Goal: Book appointment/travel/reservation

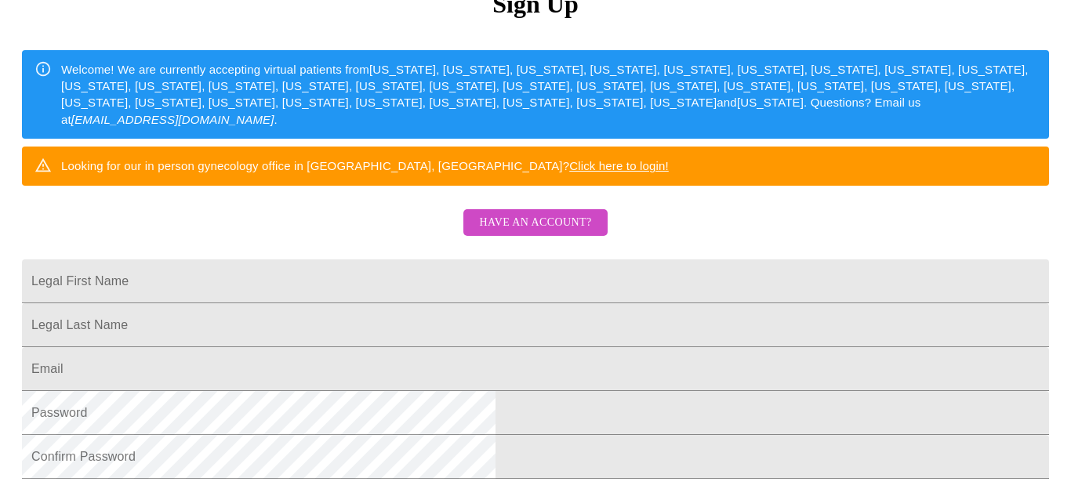
scroll to position [197, 0]
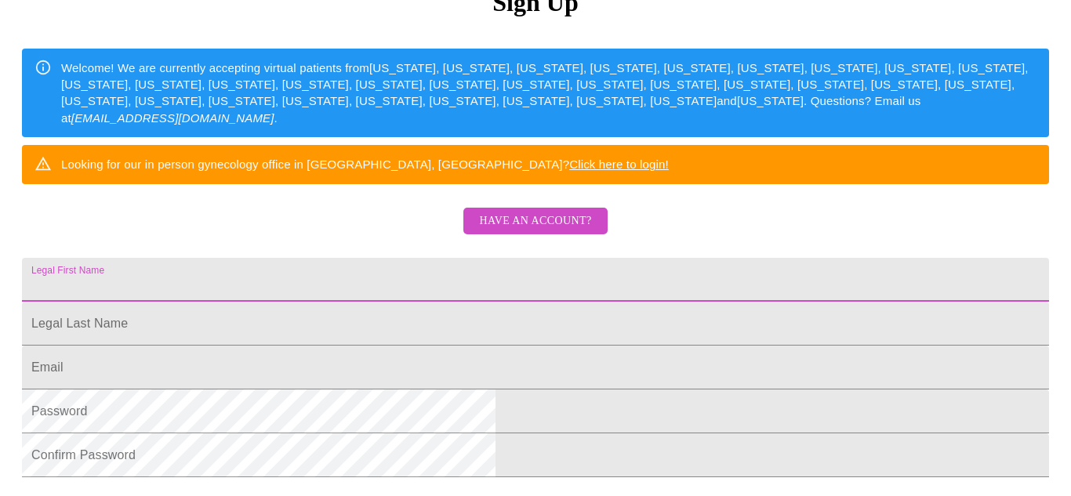
click at [389, 302] on input "Legal First Name" at bounding box center [535, 280] width 1027 height 44
type input "[PERSON_NAME]"
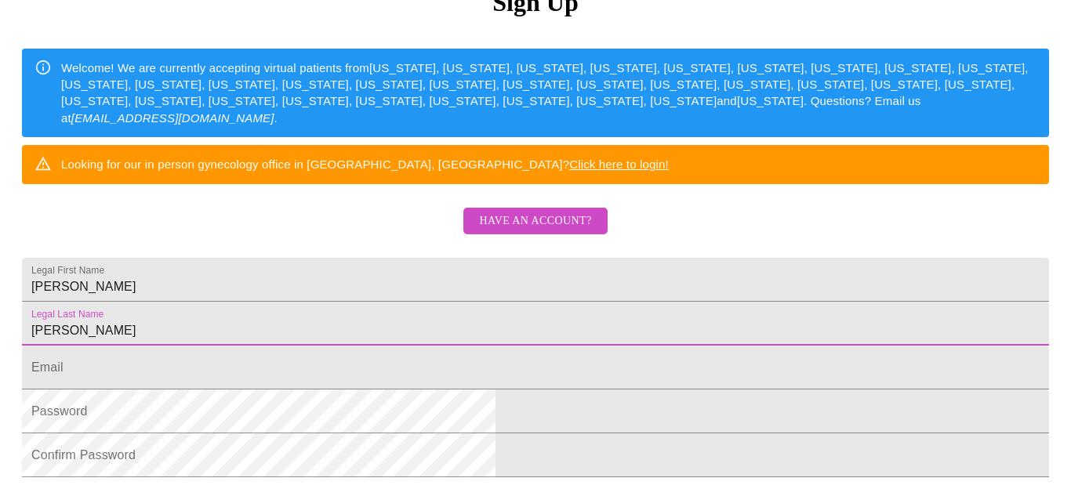
type input "[PERSON_NAME]"
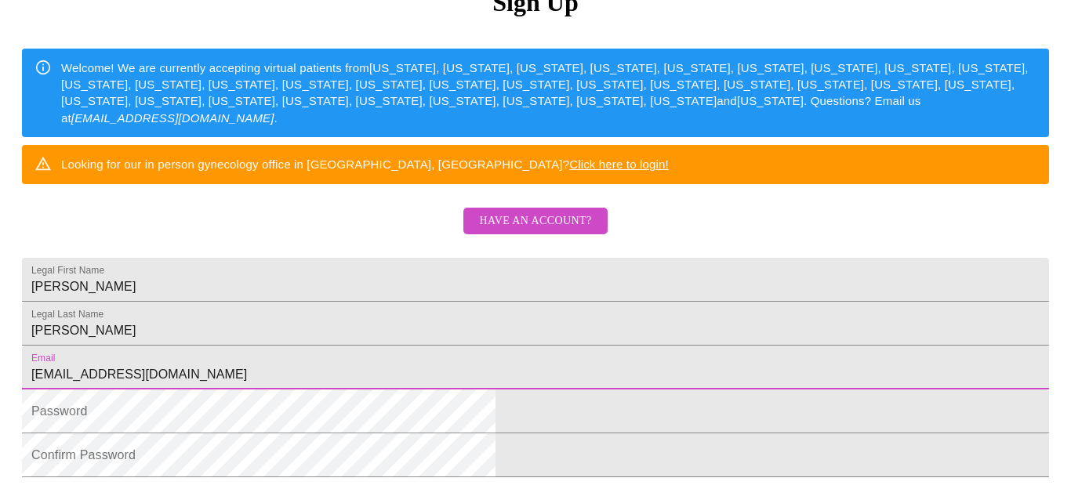
scroll to position [230, 0]
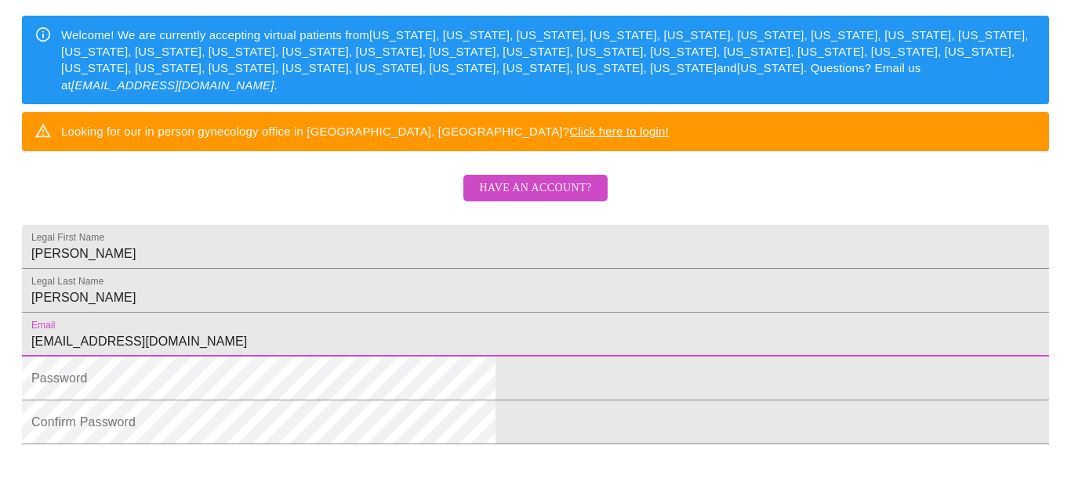
type input "[EMAIL_ADDRESS][DOMAIN_NAME]"
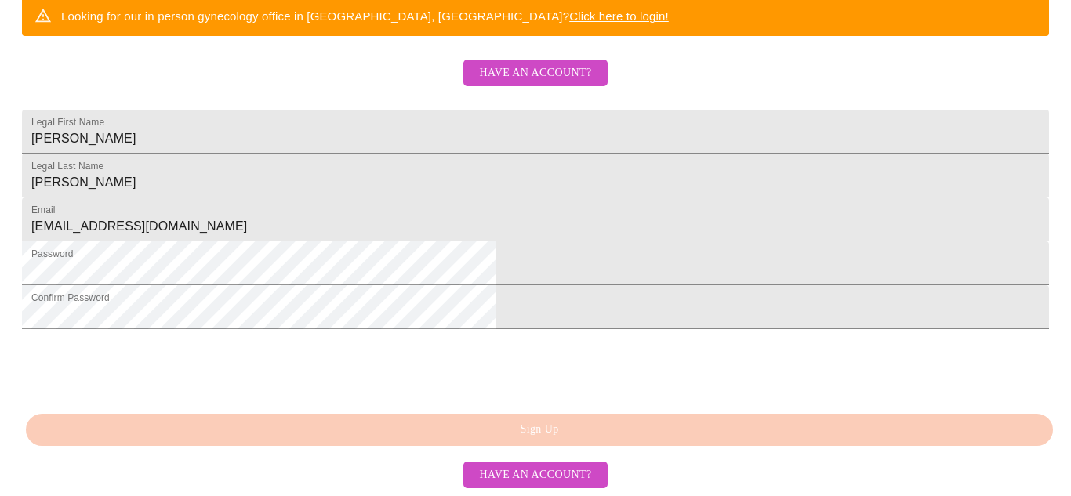
scroll to position [450, 0]
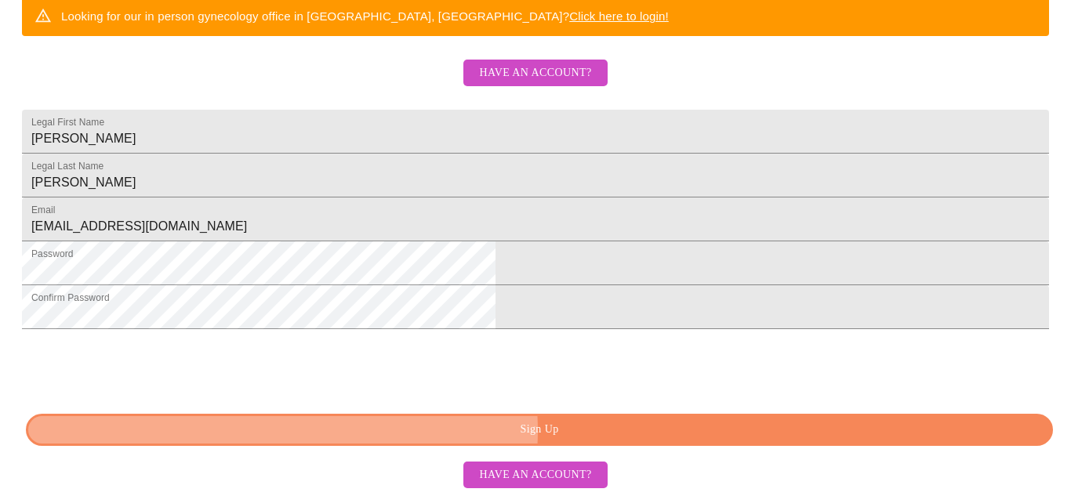
click at [559, 430] on span "Sign Up" at bounding box center [539, 430] width 991 height 20
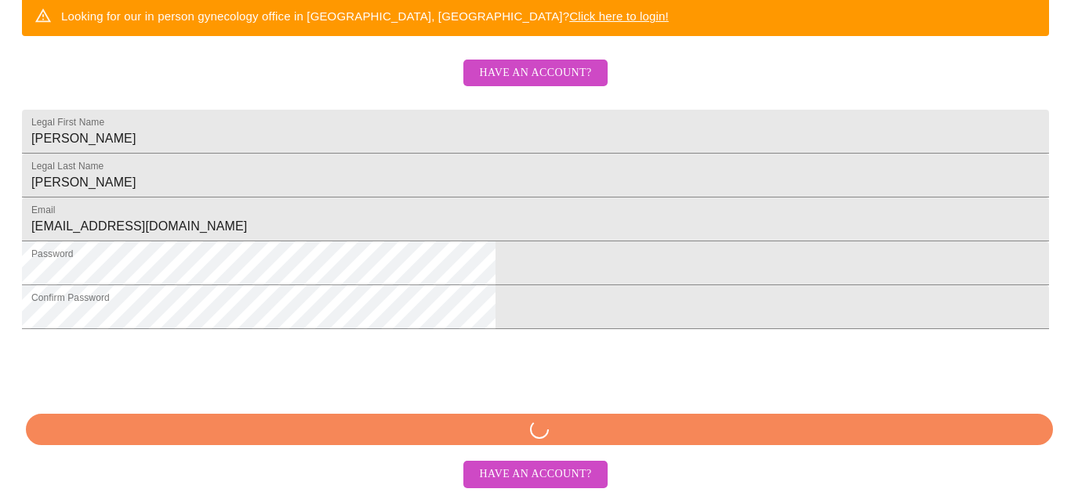
scroll to position [449, 0]
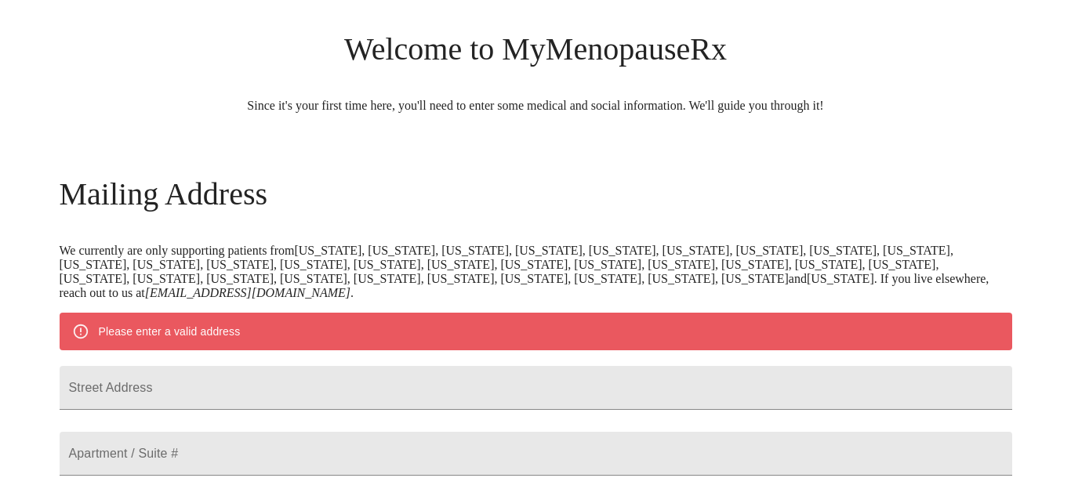
scroll to position [101, 0]
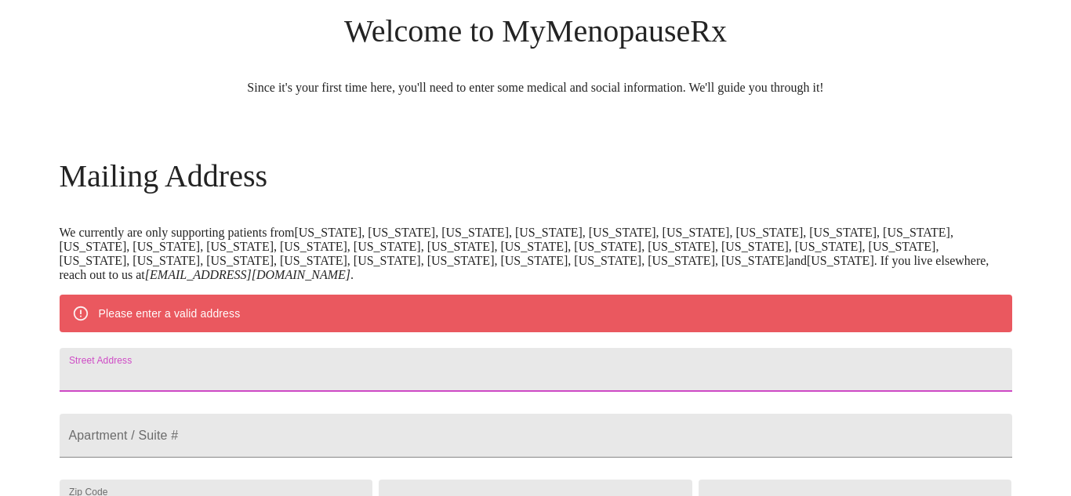
click at [239, 375] on input "Street Address" at bounding box center [536, 370] width 952 height 44
click at [775, 282] on p "We currently are only supporting patients from [US_STATE], [US_STATE], [US_STAT…" at bounding box center [536, 254] width 952 height 56
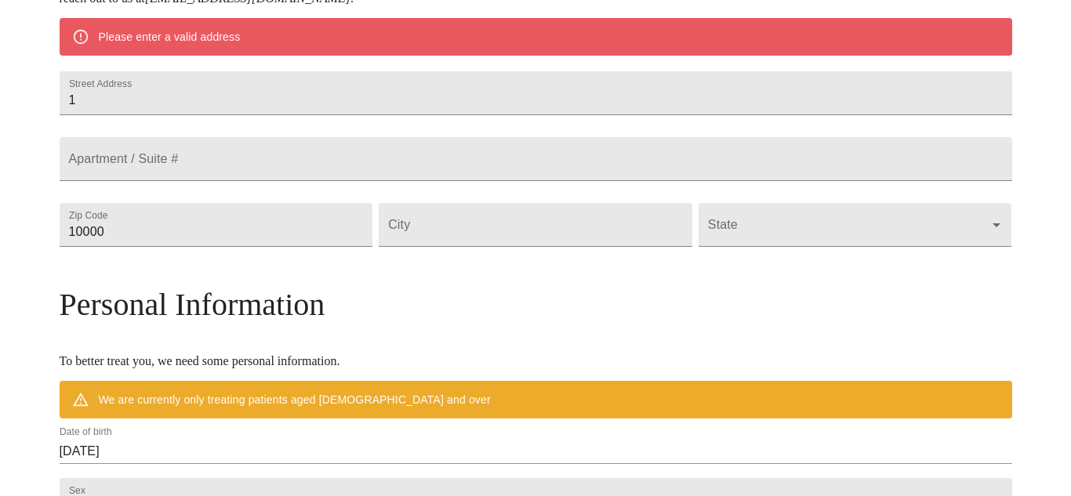
scroll to position [136, 0]
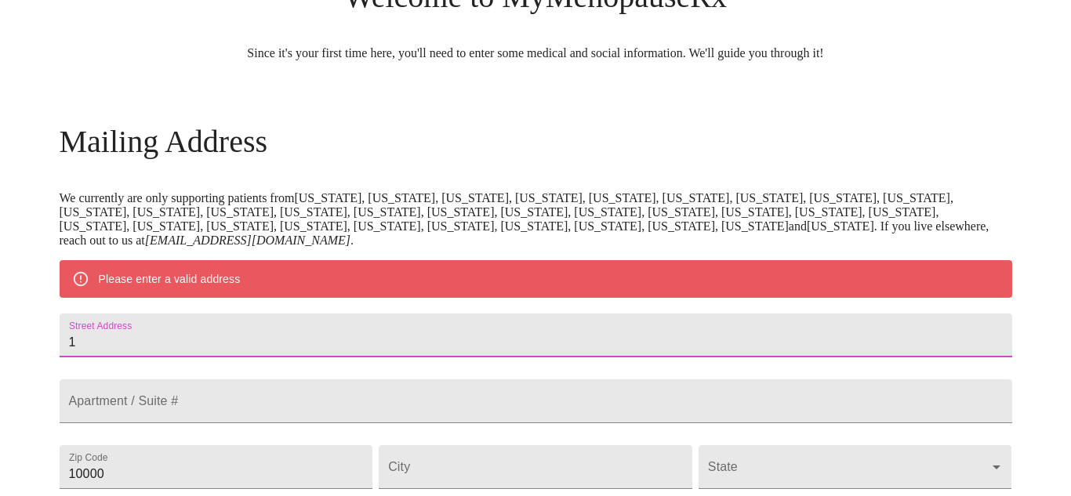
click at [234, 357] on input "1" at bounding box center [536, 336] width 952 height 44
type input "[STREET_ADDRESS][PERSON_NAME]"
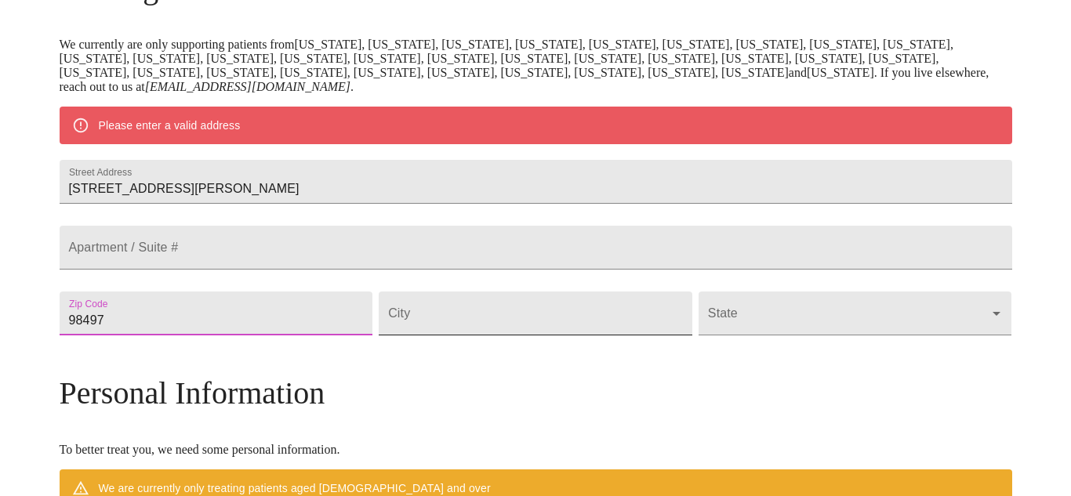
scroll to position [291, 0]
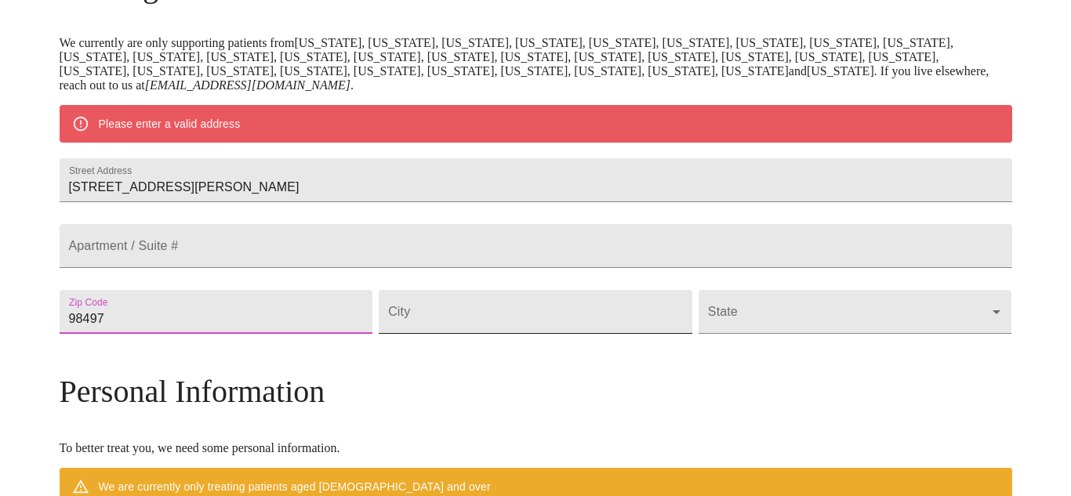
type input "98497"
click at [482, 334] on input "Street Address" at bounding box center [536, 312] width 314 height 44
type input "Yelm"
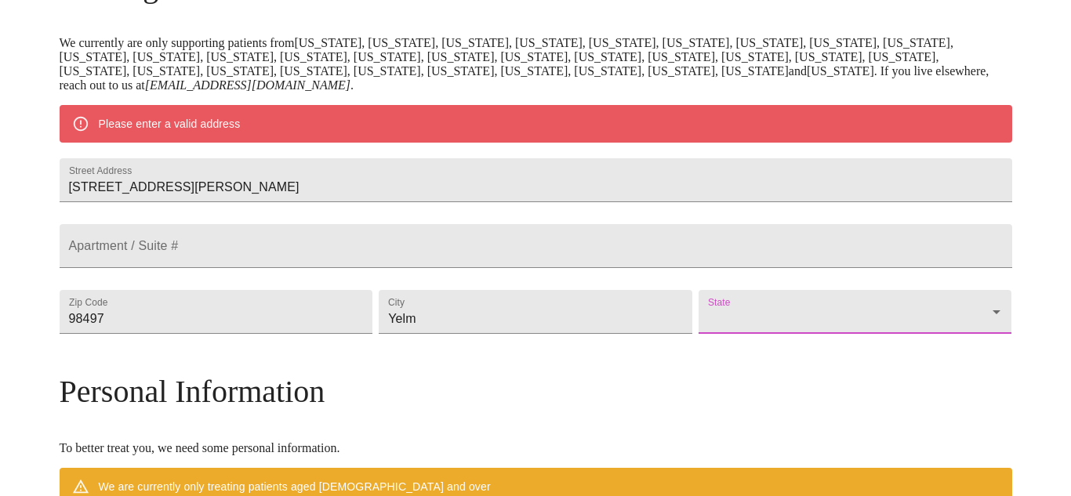
click at [887, 355] on body "MyMenopauseRx Welcome to MyMenopauseRx Since it's your first time here, you'll …" at bounding box center [535, 333] width 1058 height 1236
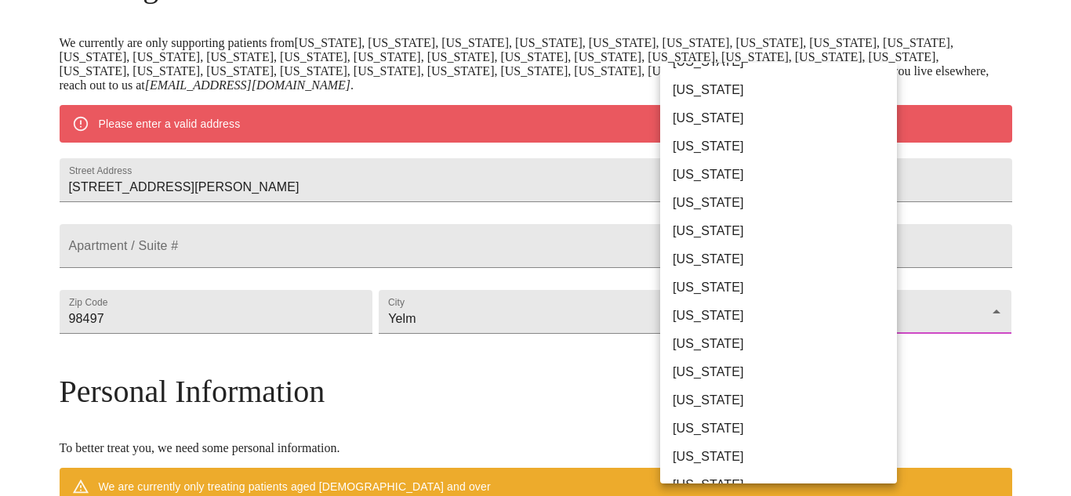
scroll to position [1003, 0]
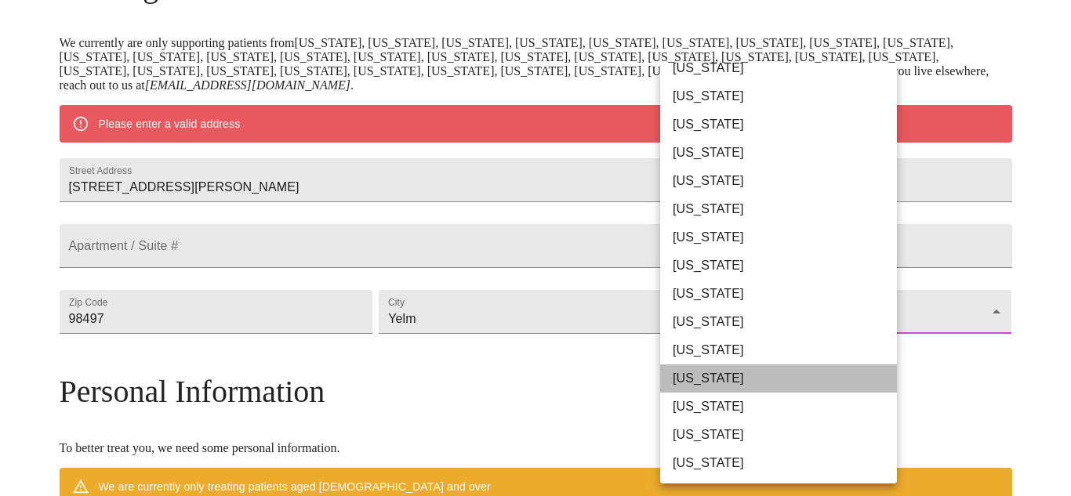
click at [770, 380] on li "[US_STATE]" at bounding box center [778, 379] width 237 height 28
type input "[US_STATE]"
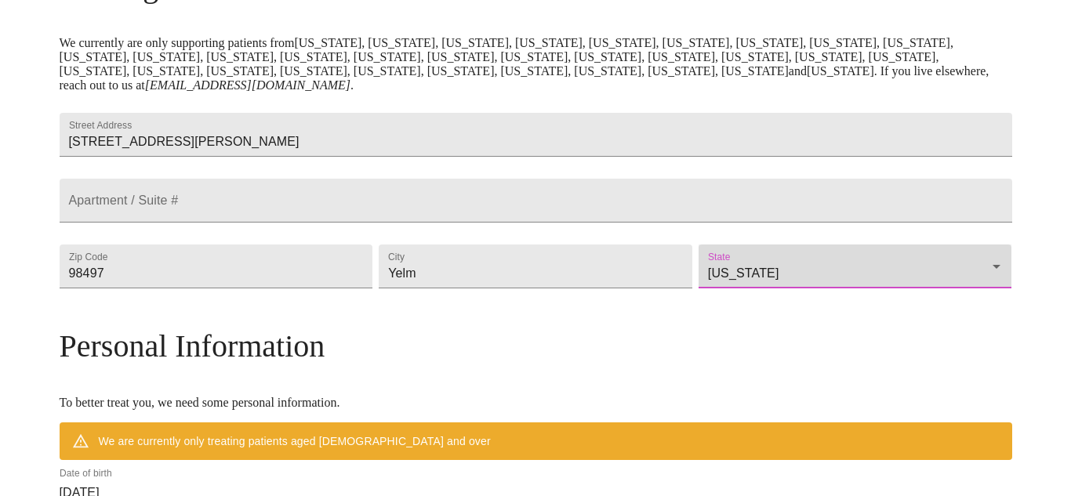
scroll to position [618, 0]
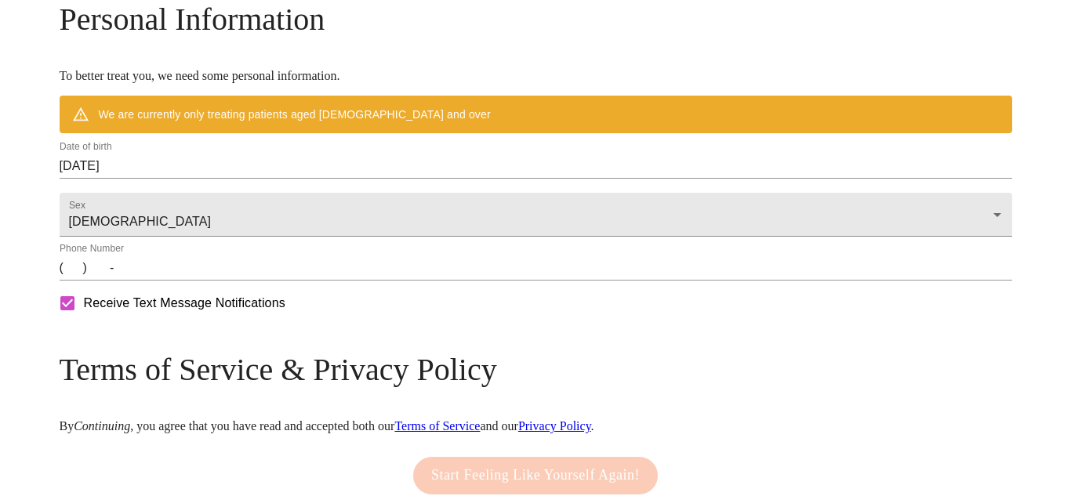
click at [201, 281] on input "(   )    -" at bounding box center [536, 268] width 952 height 25
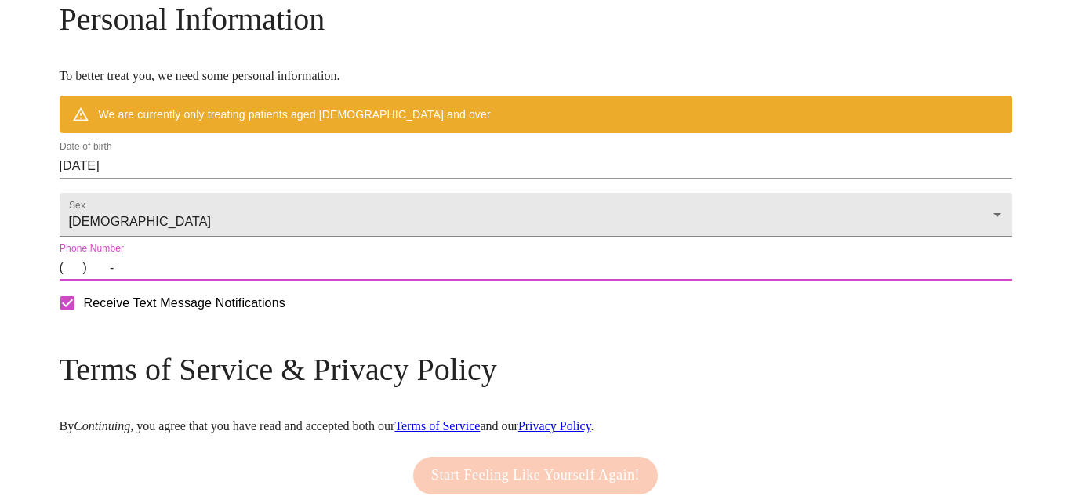
click at [285, 179] on input "[DATE]" at bounding box center [536, 166] width 952 height 25
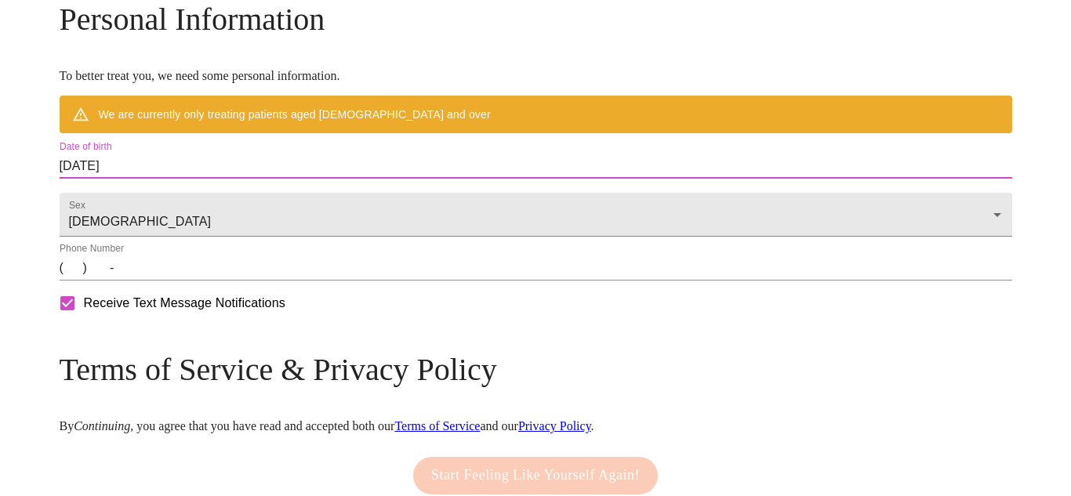
drag, startPoint x: 259, startPoint y: 201, endPoint x: 45, endPoint y: 200, distance: 214.8
click at [271, 179] on input "[DATE]" at bounding box center [536, 166] width 952 height 25
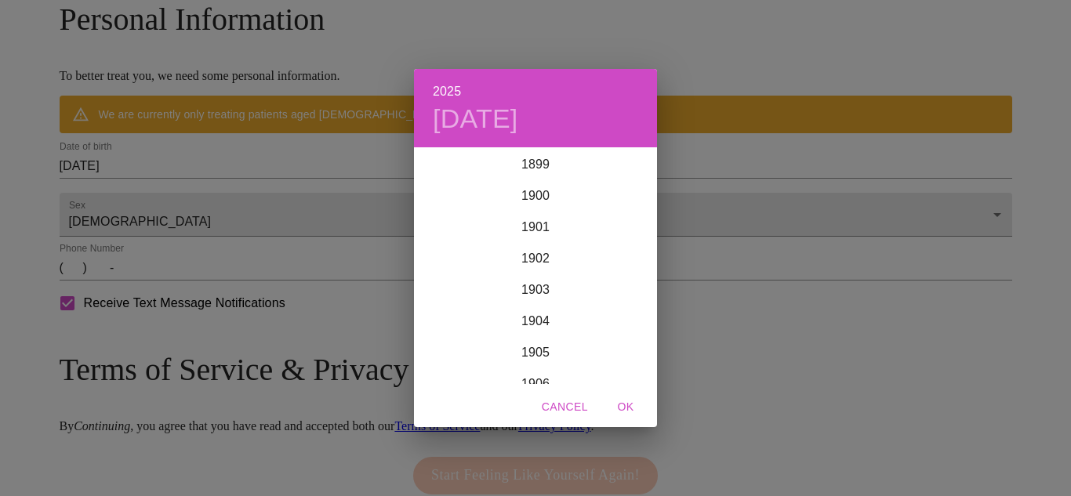
scroll to position [3857, 0]
click at [263, 211] on div "2025 [DATE] 1900 1901 1902 1903 1904 1905 1906 1907 1908 1909 1910 1911 1912 19…" at bounding box center [535, 248] width 1071 height 496
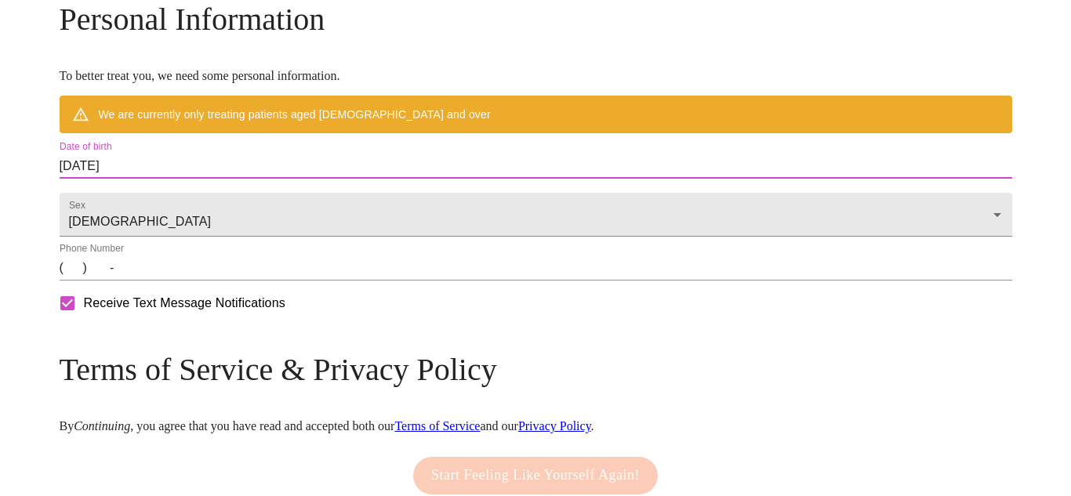
click at [261, 179] on input "[DATE]" at bounding box center [536, 166] width 952 height 25
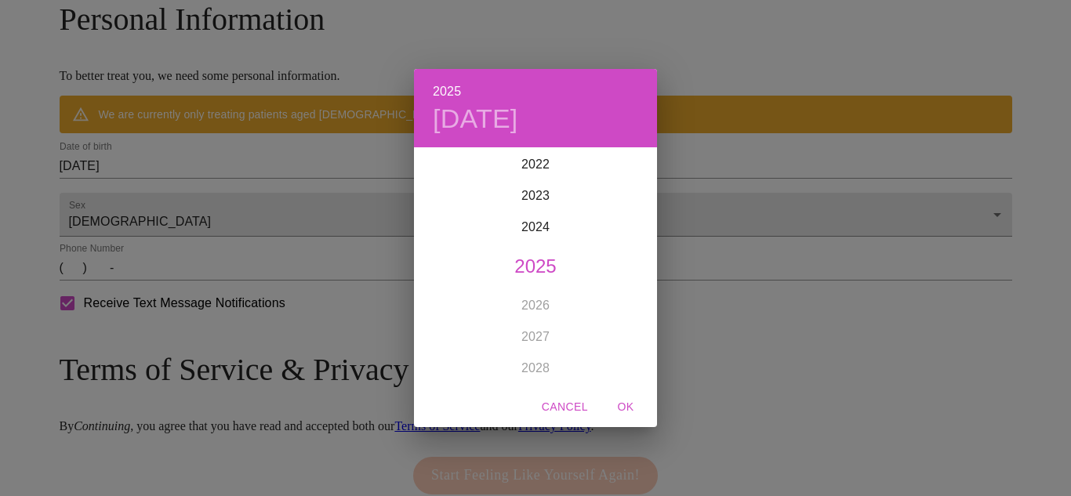
click at [187, 205] on div "2025 [DATE] 1900 1901 1902 1903 1904 1905 1906 1907 1908 1909 1910 1911 1912 19…" at bounding box center [535, 248] width 1071 height 496
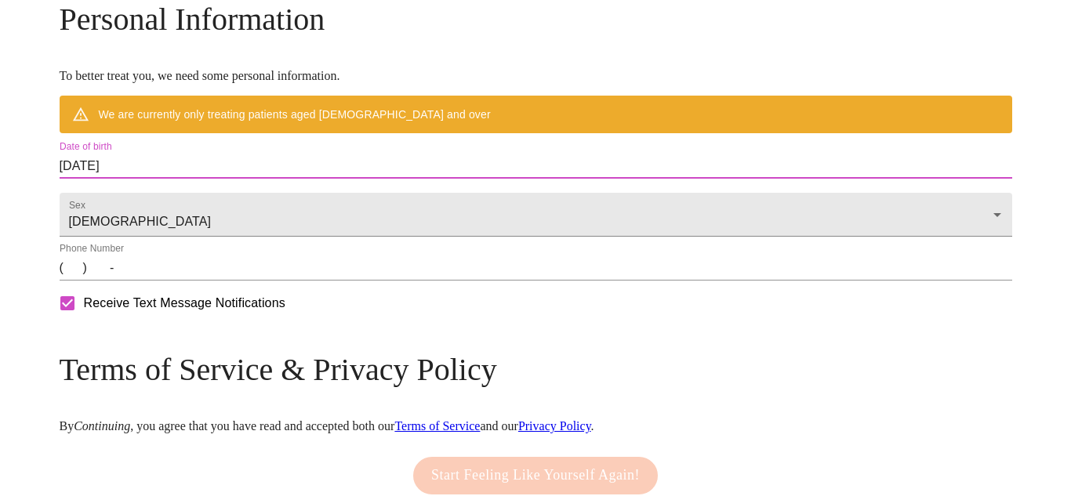
click at [192, 179] on input "[DATE]" at bounding box center [536, 166] width 952 height 25
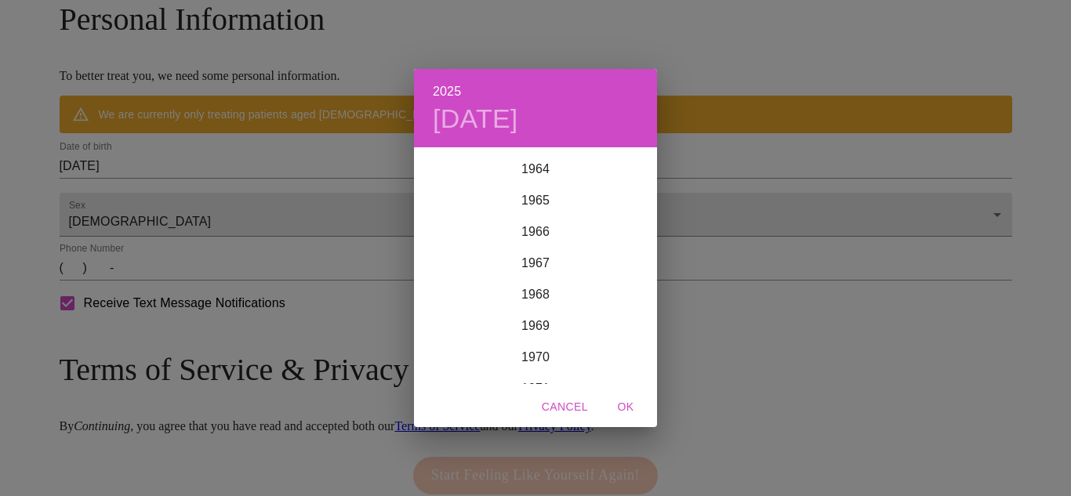
scroll to position [2053, 0]
click at [545, 334] on div "1970" at bounding box center [535, 337] width 243 height 31
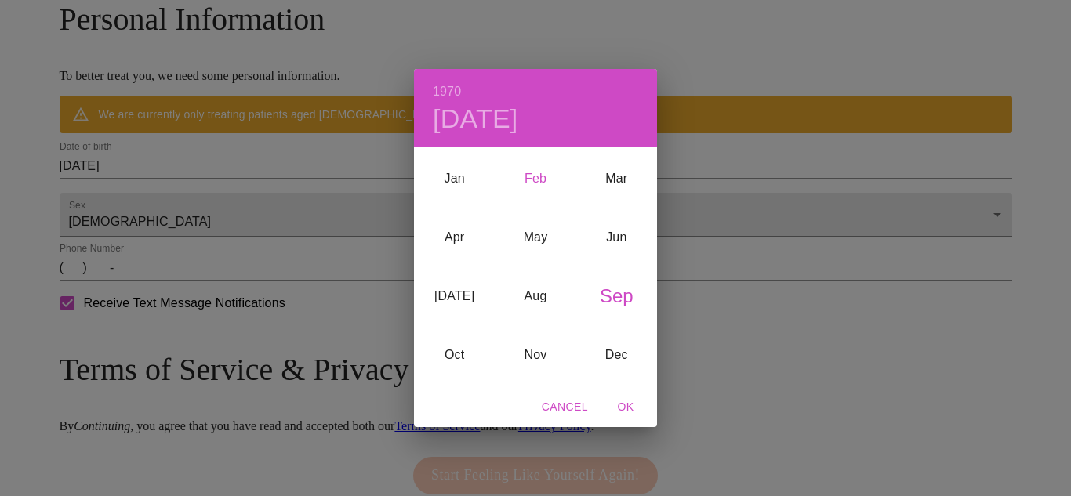
click at [535, 187] on div "Feb" at bounding box center [535, 178] width 81 height 59
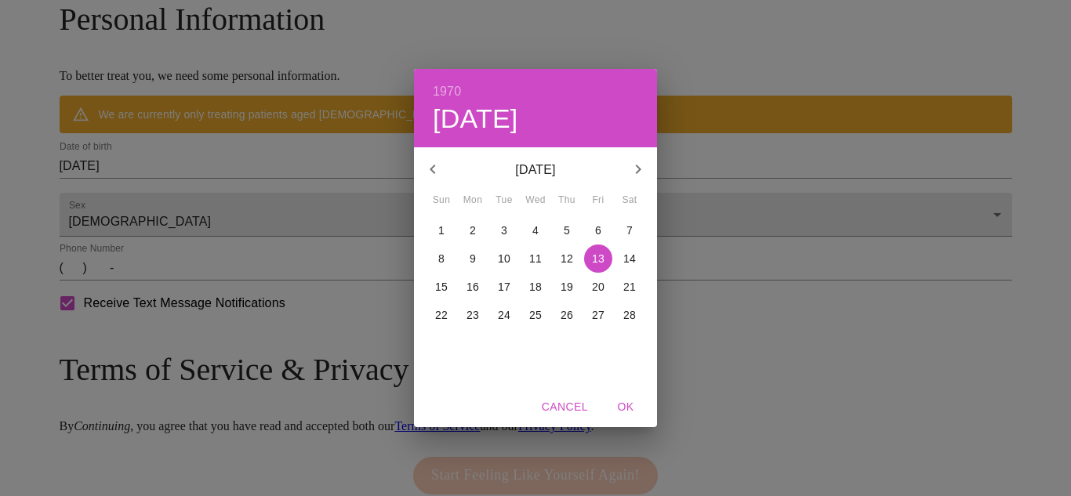
click at [570, 240] on button "5" at bounding box center [567, 230] width 28 height 28
click at [628, 412] on span "OK" at bounding box center [626, 407] width 38 height 20
type input "[DATE]"
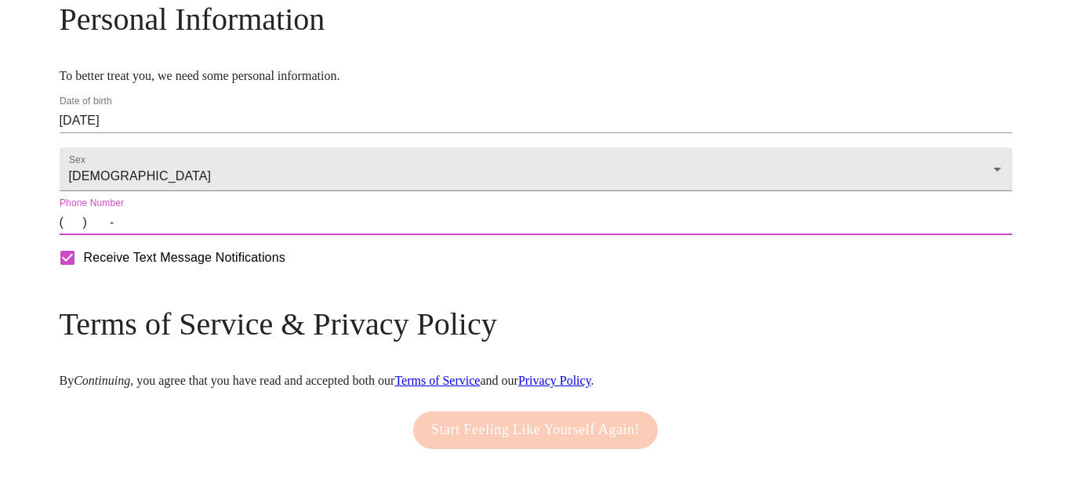
click at [187, 235] on input "(   )    -" at bounding box center [536, 222] width 952 height 25
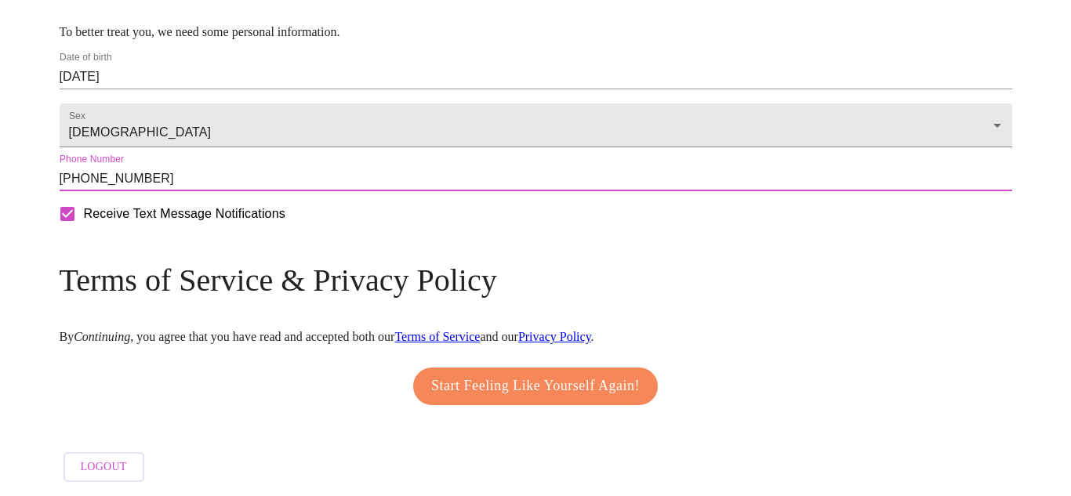
scroll to position [711, 0]
type input "[PHONE_NUMBER]"
click at [517, 389] on span "Start Feeling Like Yourself Again!" at bounding box center [535, 386] width 209 height 25
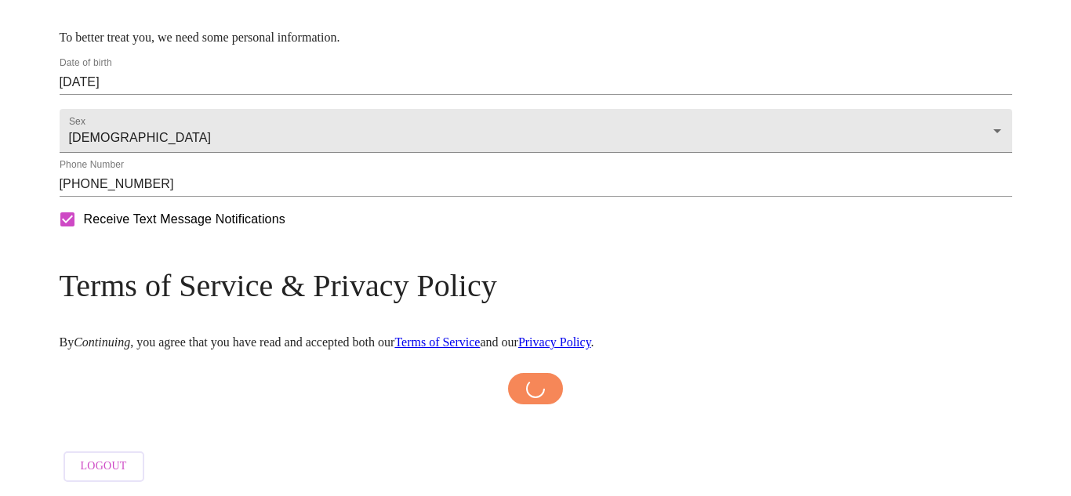
scroll to position [706, 0]
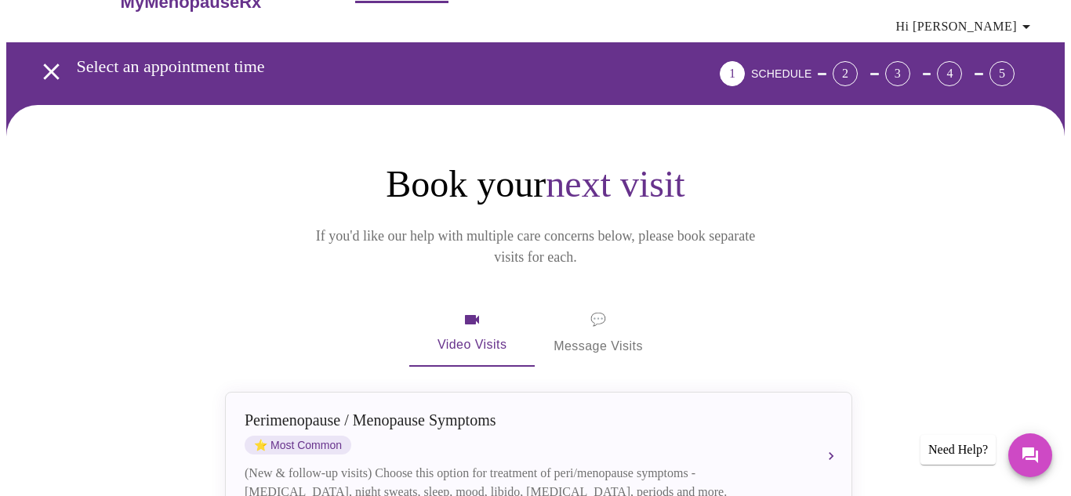
scroll to position [112, 0]
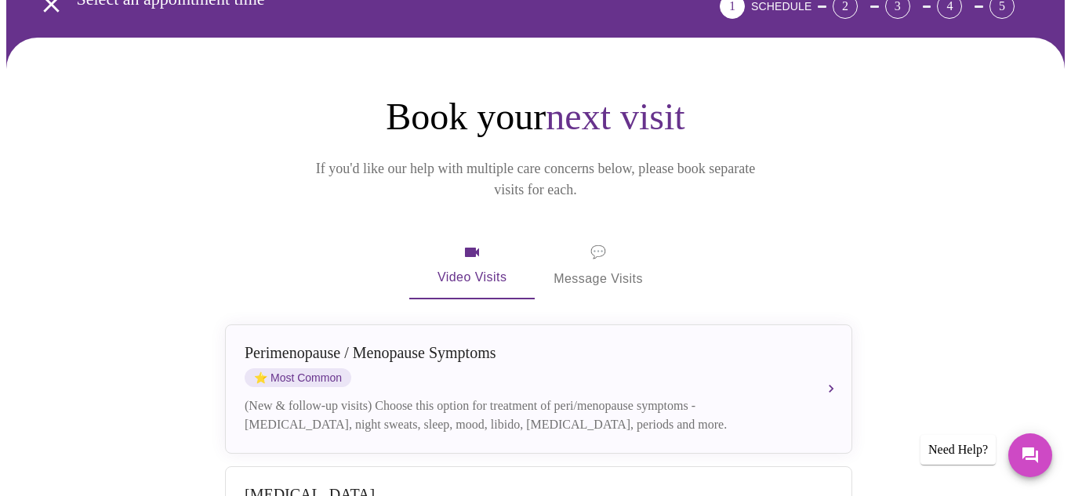
click at [591, 241] on span "💬 Message Visits" at bounding box center [597, 265] width 89 height 49
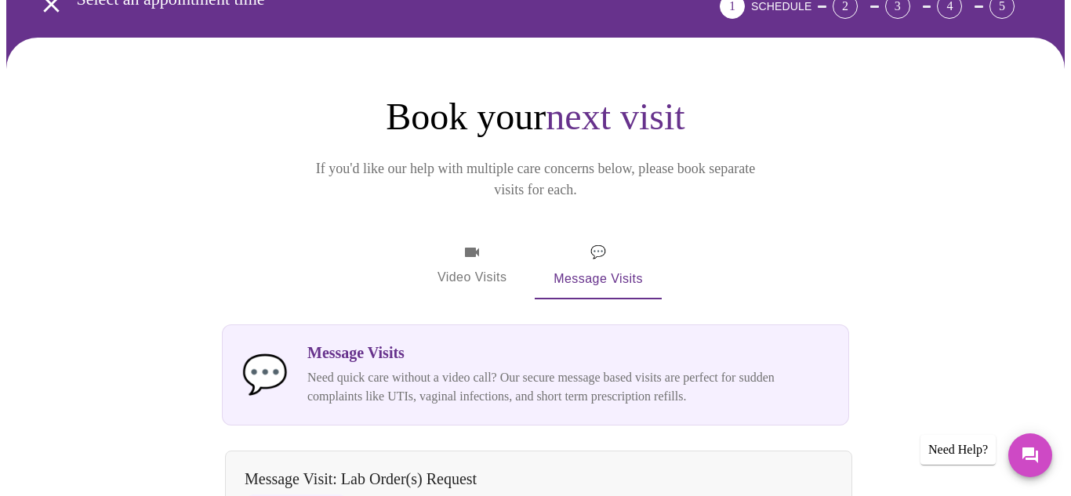
click at [462, 243] on span "Video Visits" at bounding box center [472, 265] width 88 height 45
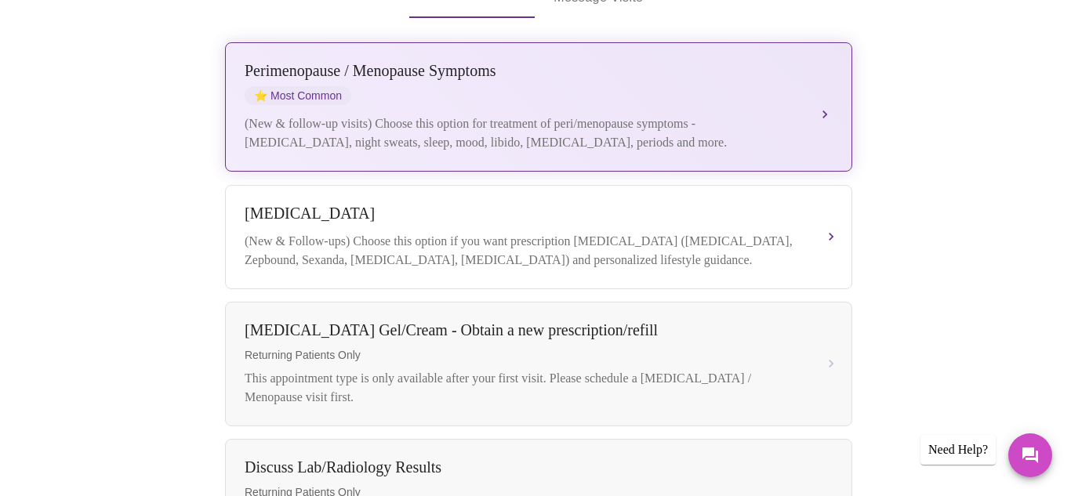
scroll to position [414, 0]
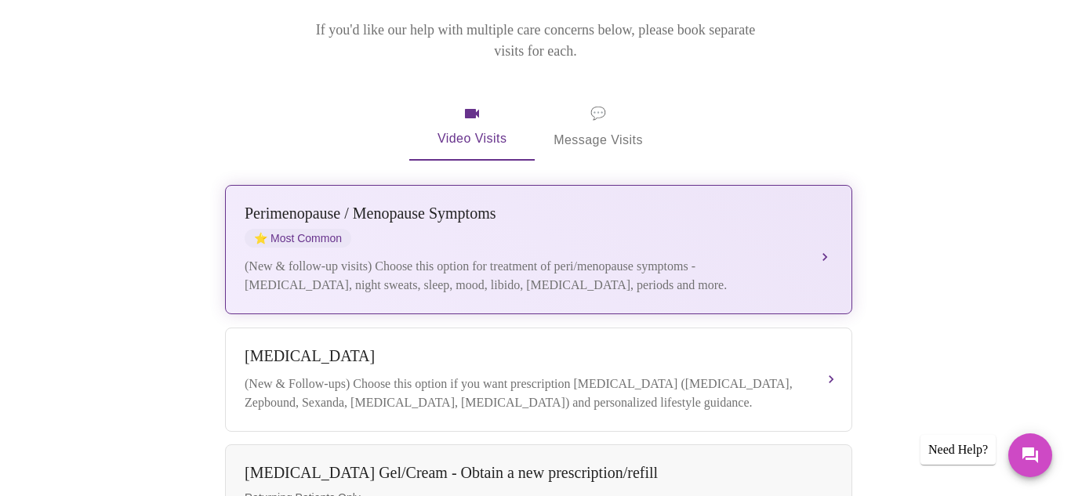
click at [627, 257] on div "(New & follow-up visits) Choose this option for treatment of peri/menopause sym…" at bounding box center [523, 276] width 557 height 38
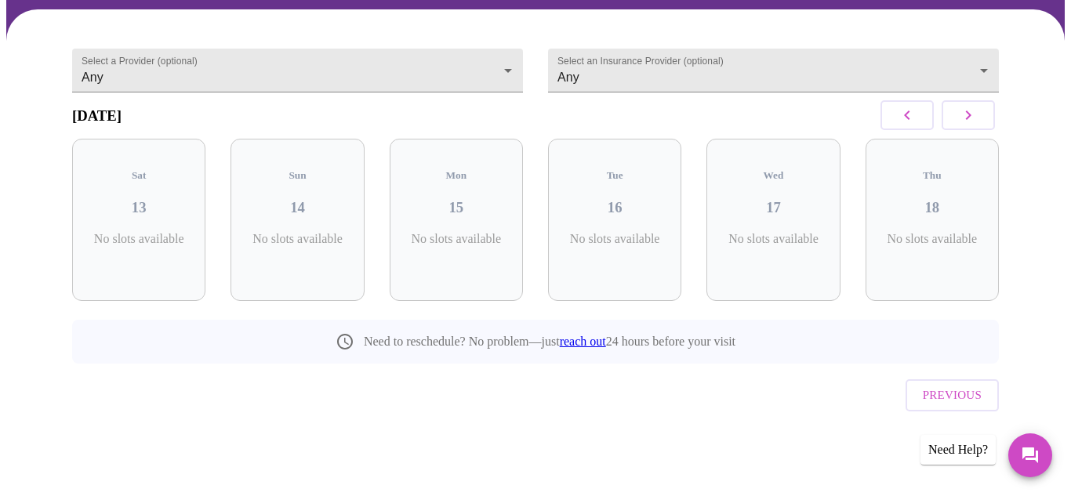
scroll to position [93, 0]
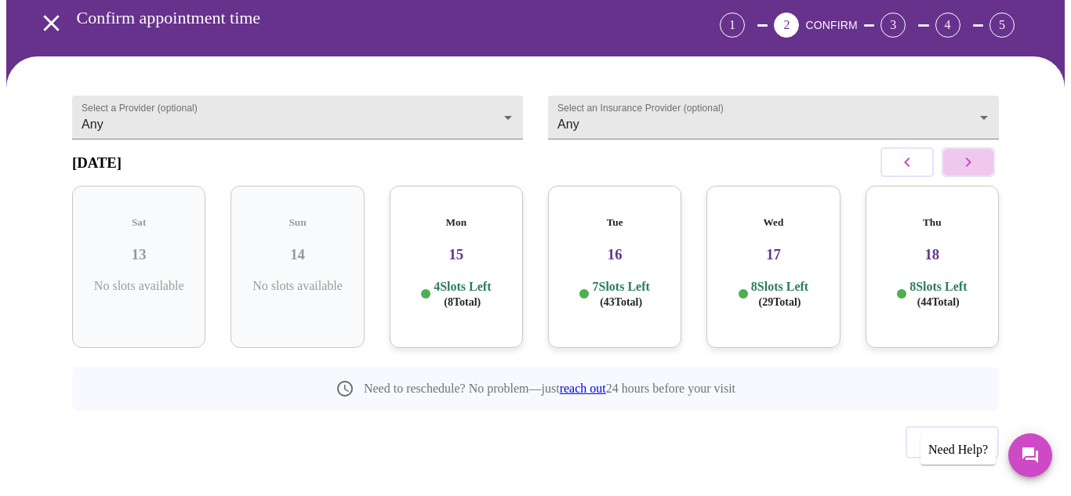
click at [978, 153] on icon "button" at bounding box center [968, 162] width 19 height 19
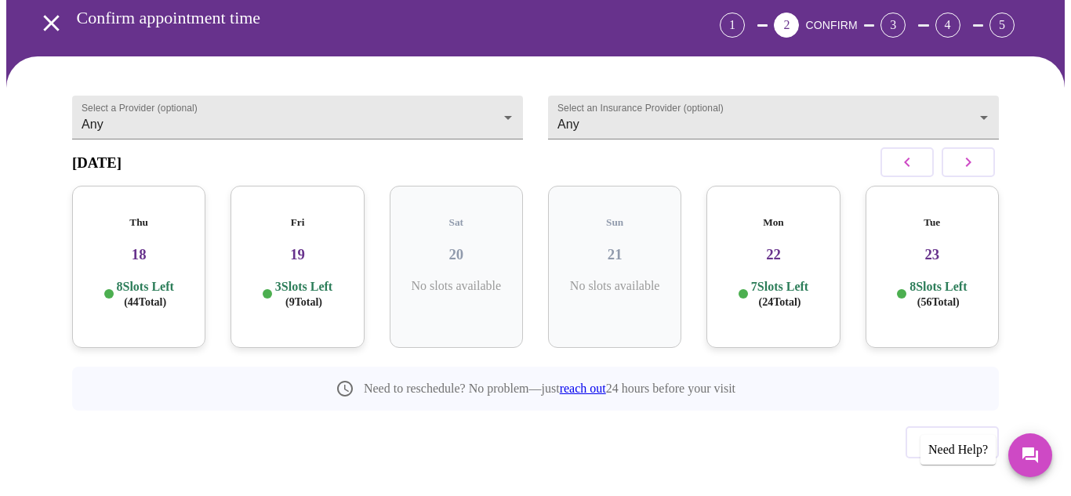
click at [309, 246] on h3 "19" at bounding box center [297, 254] width 108 height 17
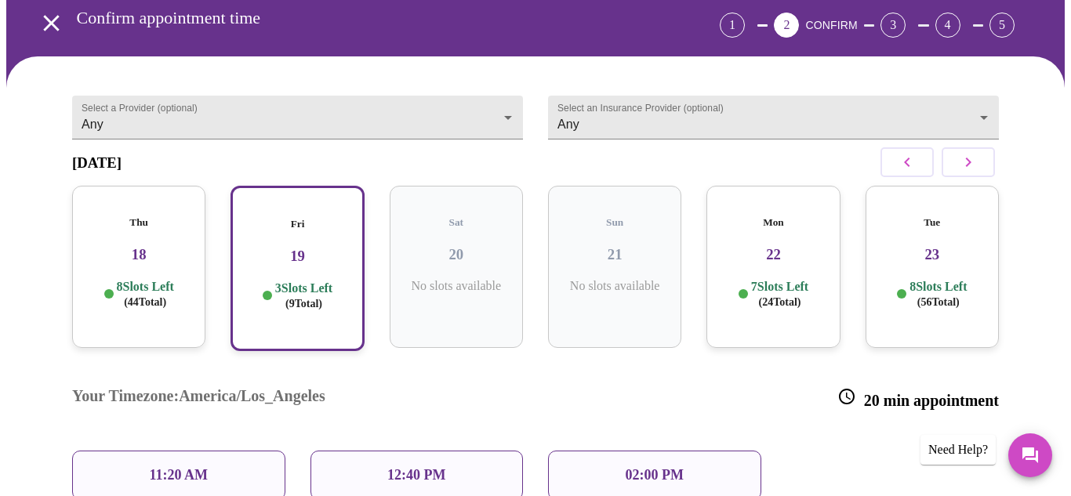
click at [472, 451] on div "12:40 PM" at bounding box center [416, 475] width 213 height 49
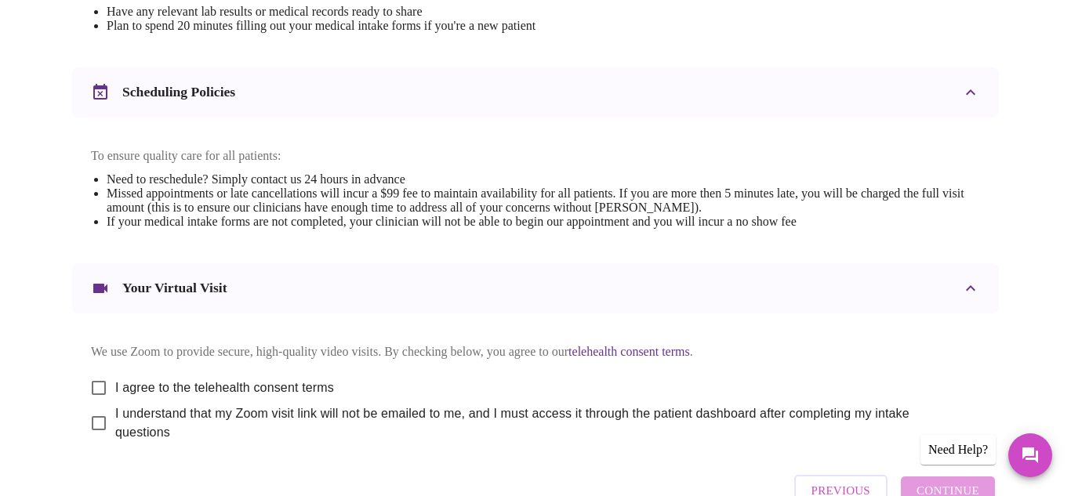
scroll to position [558, 0]
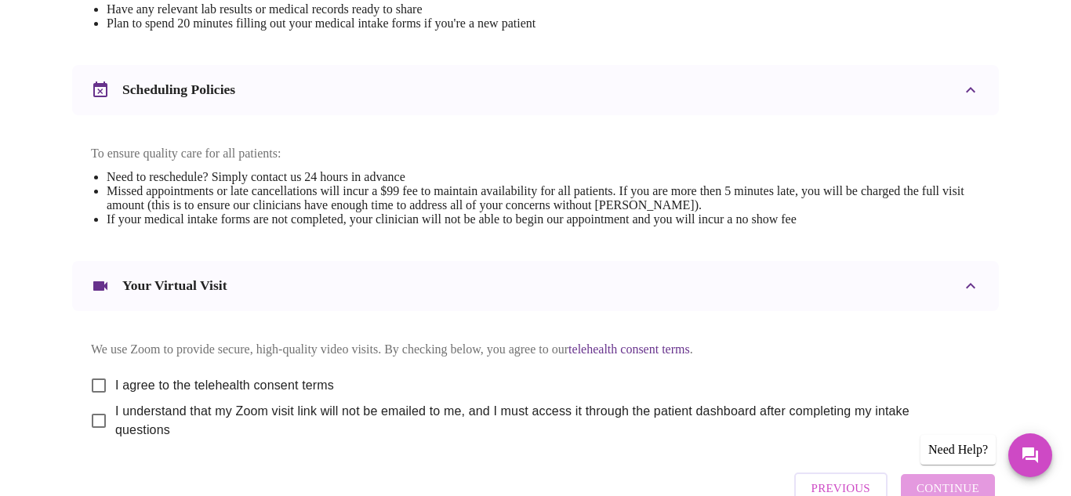
click at [89, 369] on input "I agree to the telehealth consent terms" at bounding box center [98, 385] width 33 height 33
checkbox input "true"
drag, startPoint x: 90, startPoint y: 417, endPoint x: 265, endPoint y: 389, distance: 177.1
click at [90, 417] on input "I understand that my Zoom visit link will not be emailed to me, and I must acce…" at bounding box center [98, 420] width 33 height 33
checkbox input "true"
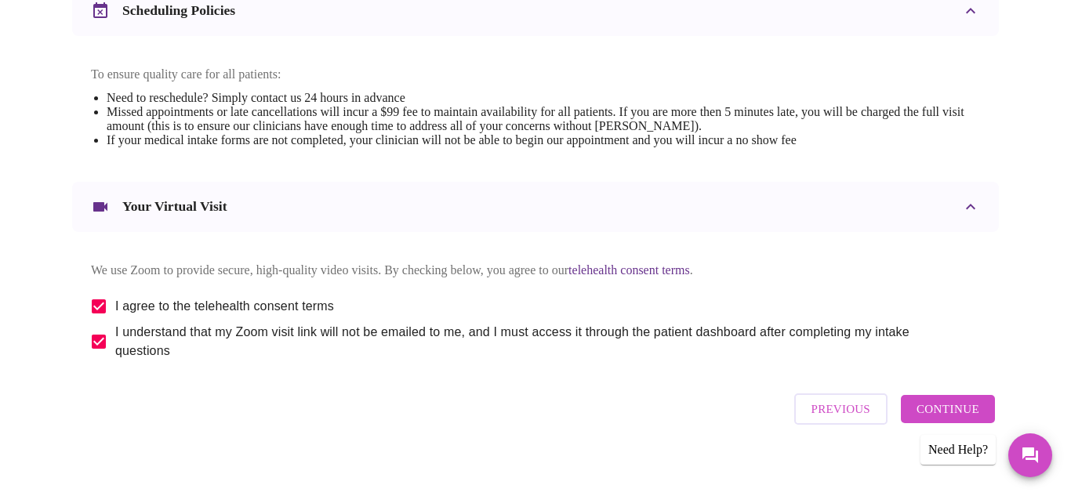
scroll to position [640, 0]
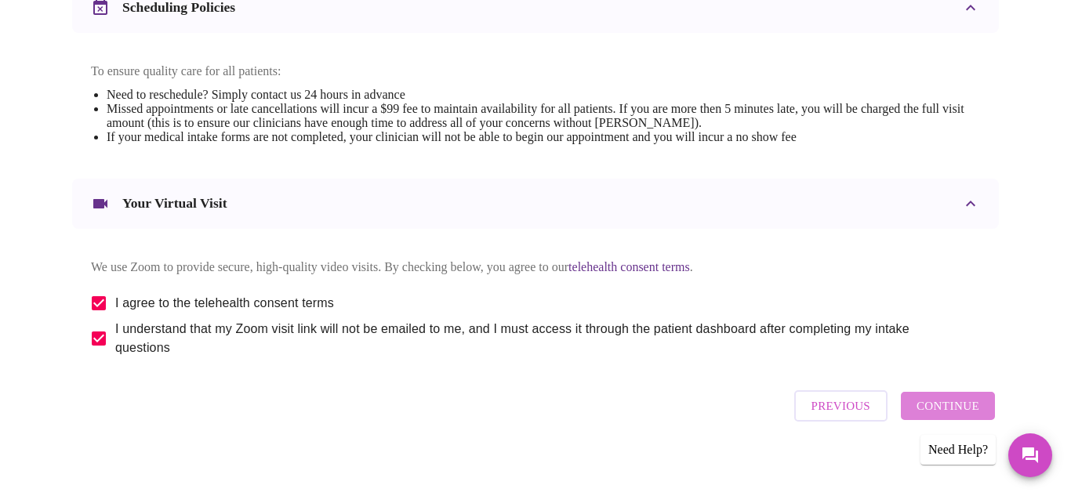
click at [965, 404] on span "Continue" at bounding box center [947, 406] width 63 height 20
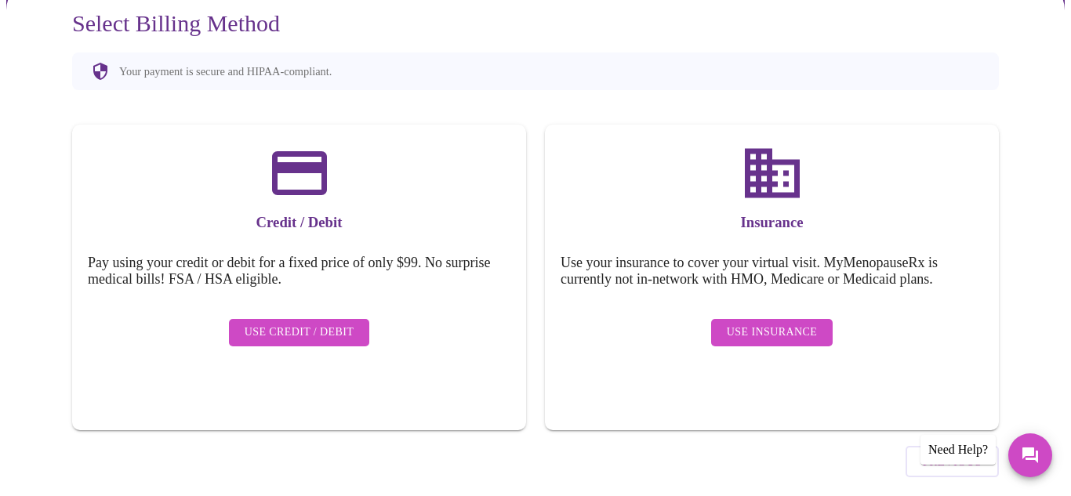
click at [745, 323] on span "Use Insurance" at bounding box center [772, 333] width 90 height 20
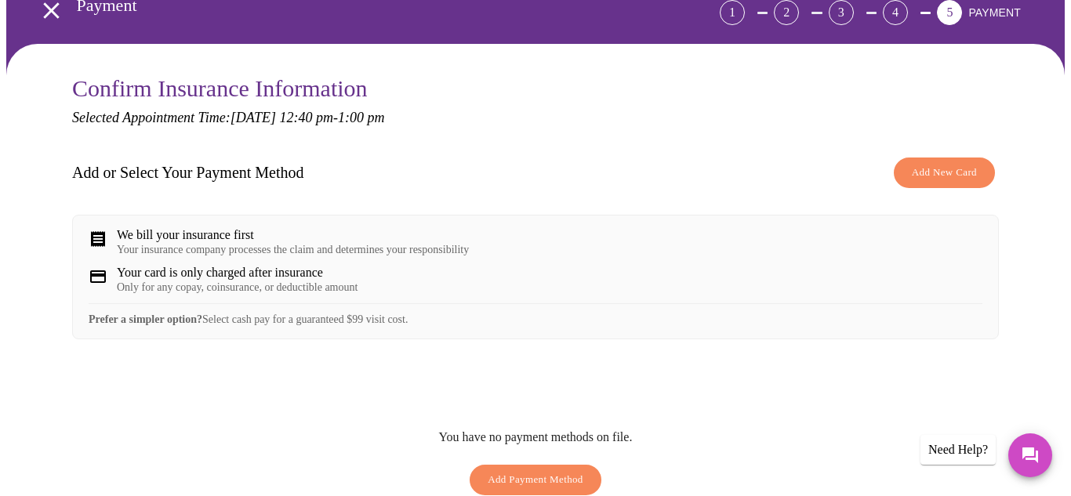
scroll to position [70, 0]
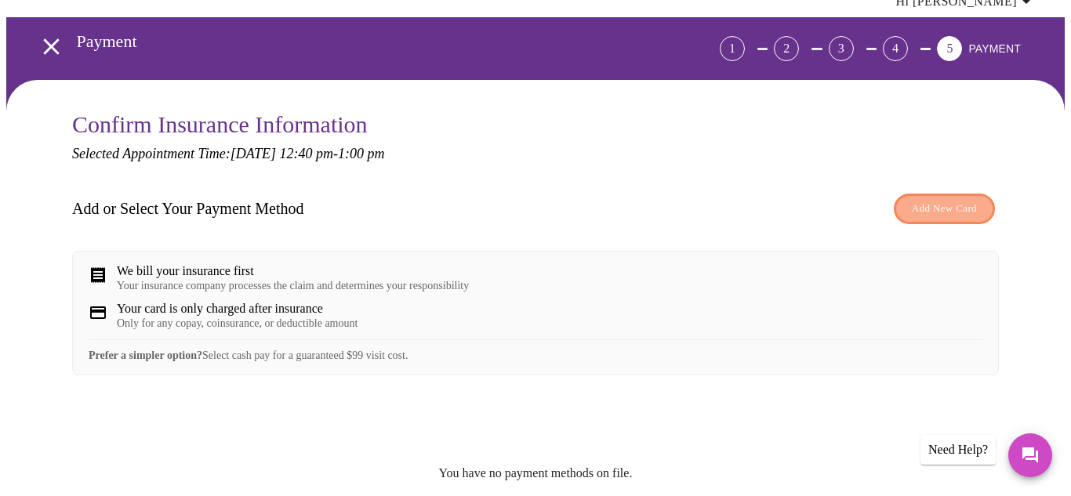
click at [952, 200] on span "Add New Card" at bounding box center [944, 209] width 65 height 18
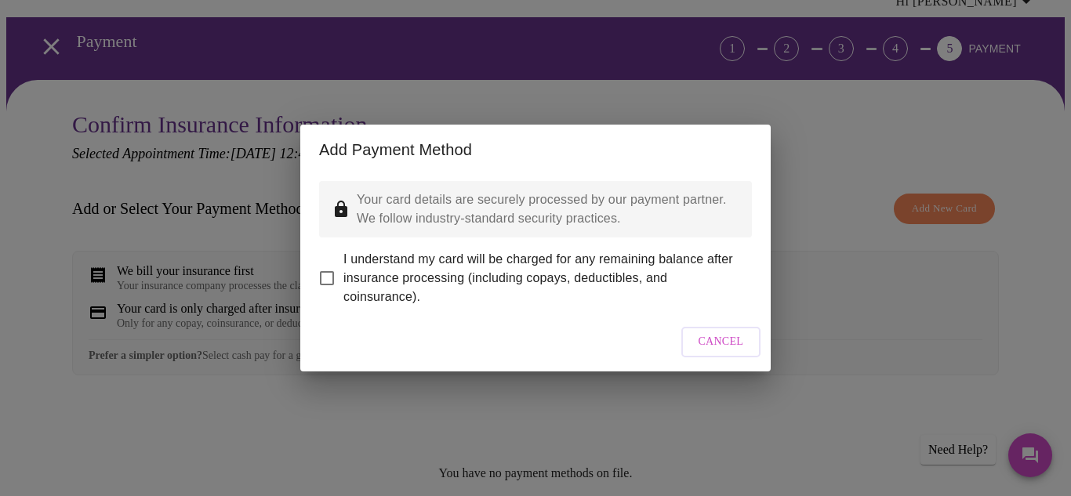
click at [331, 277] on input "I understand my card will be charged for any remaining balance after insurance …" at bounding box center [326, 278] width 33 height 33
checkbox input "true"
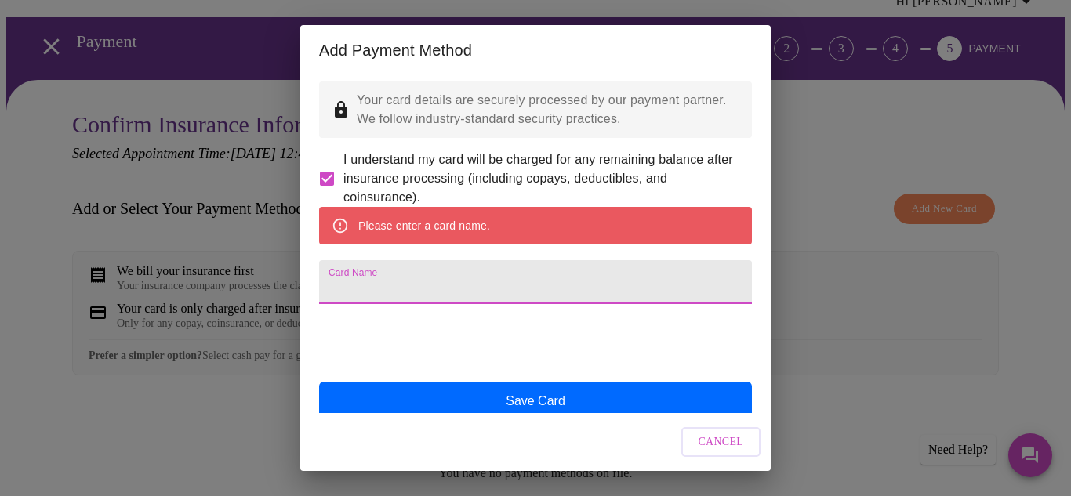
click at [390, 304] on input "Card Name" at bounding box center [535, 282] width 433 height 44
